Goal: Navigation & Orientation: Find specific page/section

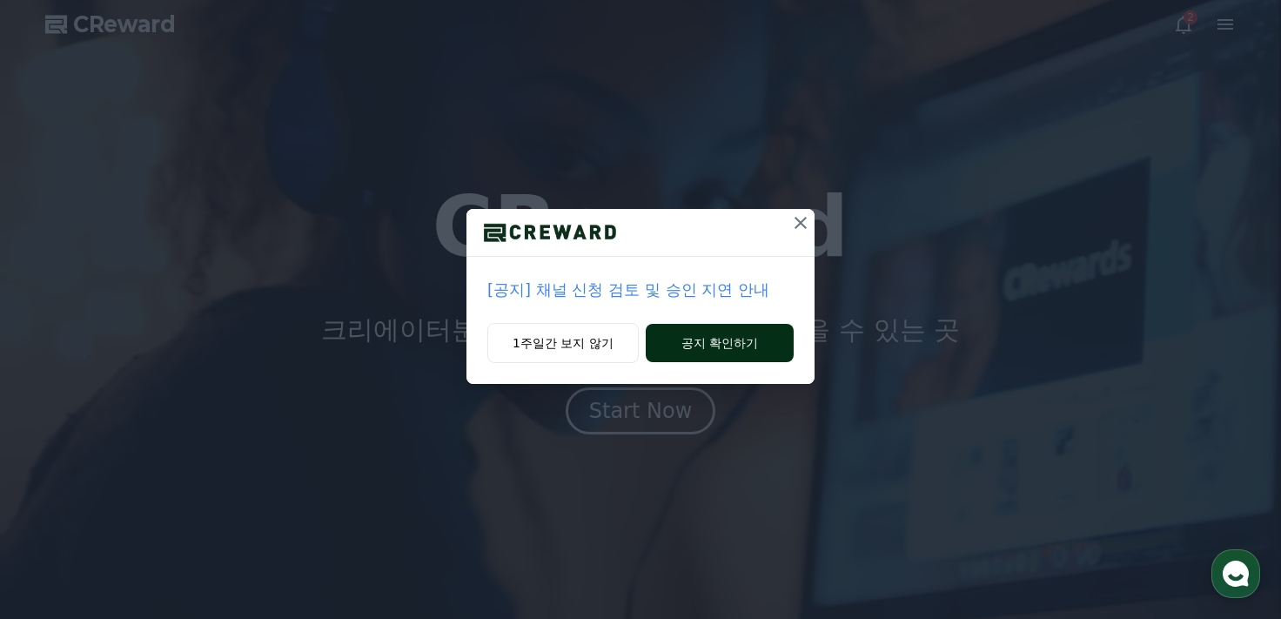
click at [677, 346] on button "공지 확인하기" at bounding box center [720, 343] width 148 height 38
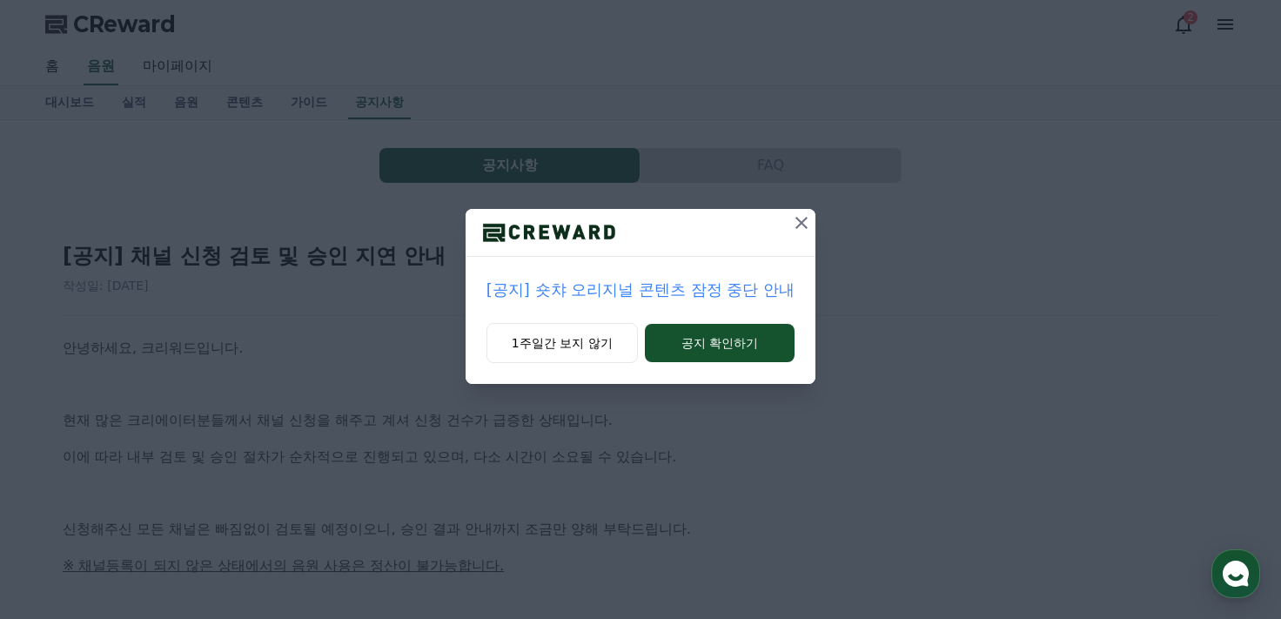
click at [797, 226] on icon at bounding box center [801, 223] width 12 height 12
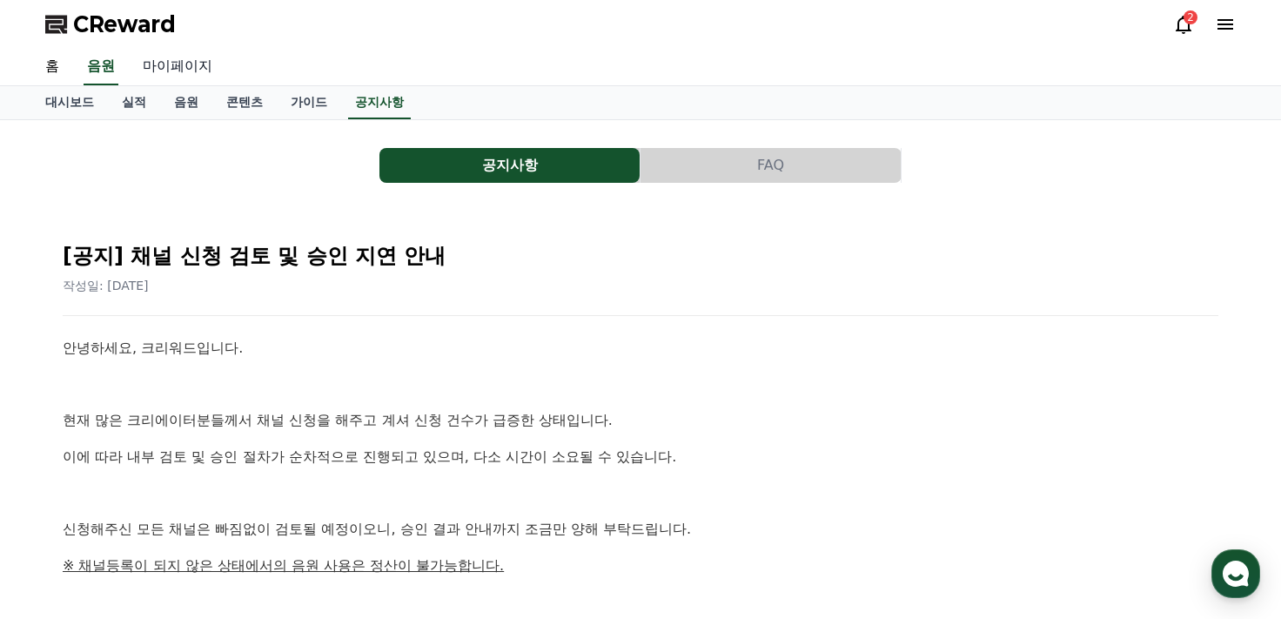
click at [151, 63] on link "마이페이지" at bounding box center [177, 67] width 97 height 37
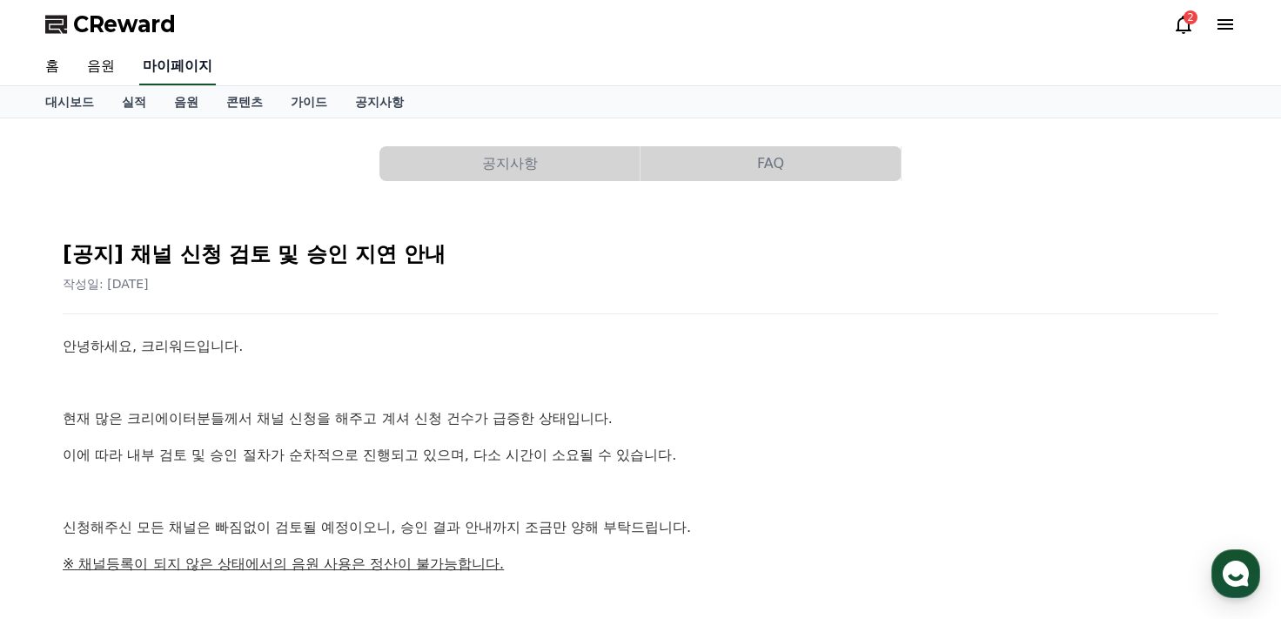
select select "**********"
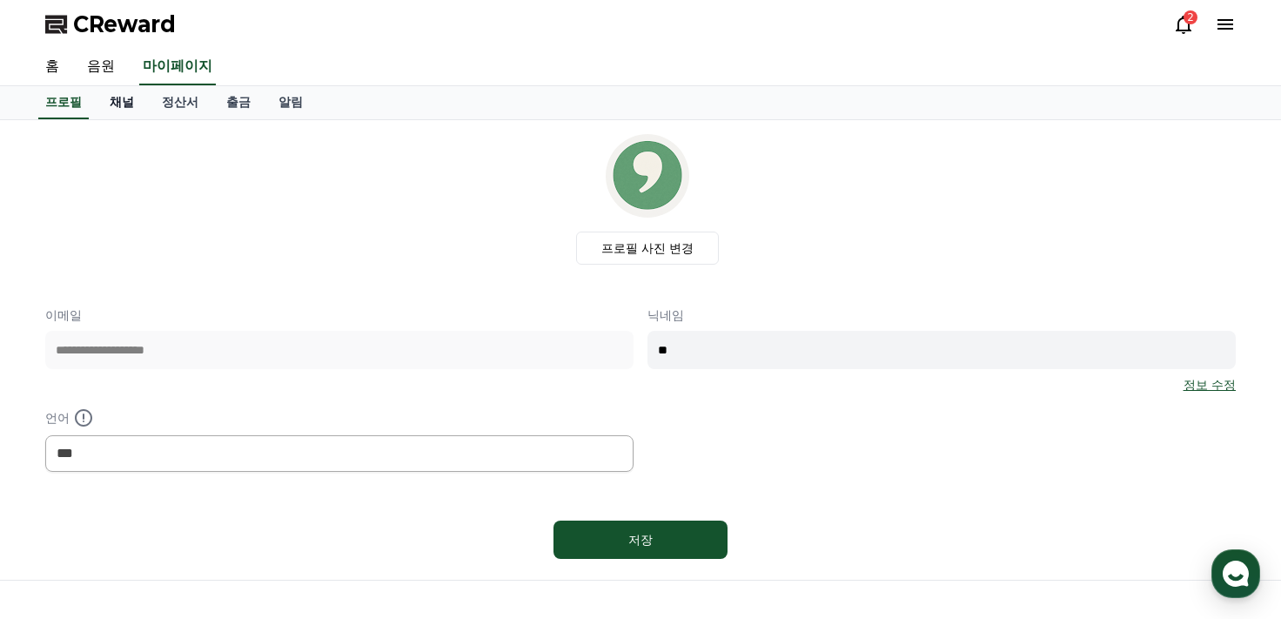
click at [126, 104] on link "채널" at bounding box center [122, 102] width 52 height 33
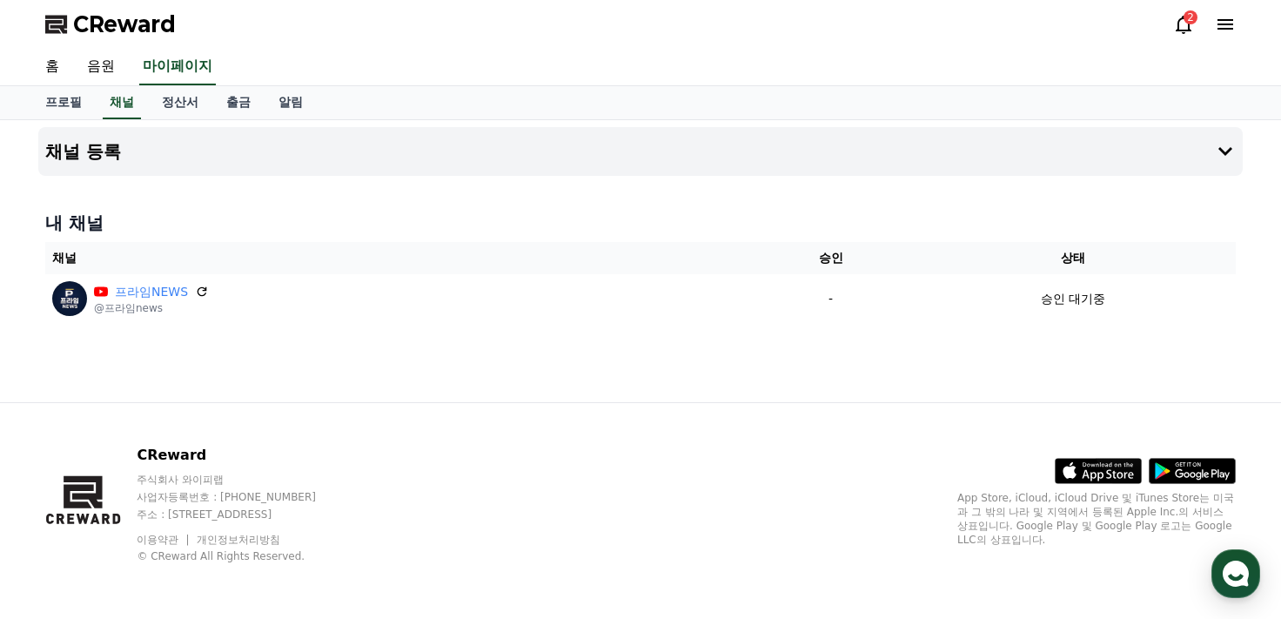
click at [1178, 27] on icon at bounding box center [1184, 25] width 16 height 18
